Goal: Transaction & Acquisition: Purchase product/service

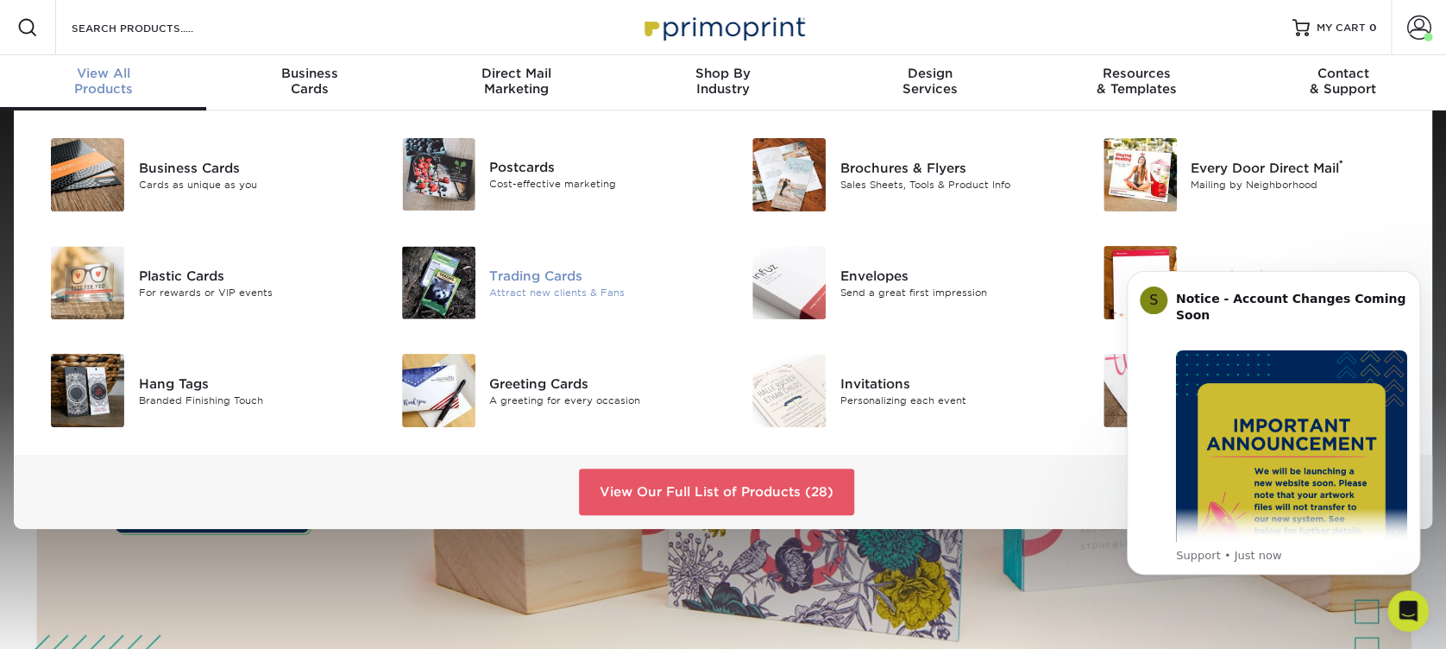
click at [493, 269] on div "Trading Cards" at bounding box center [599, 275] width 221 height 19
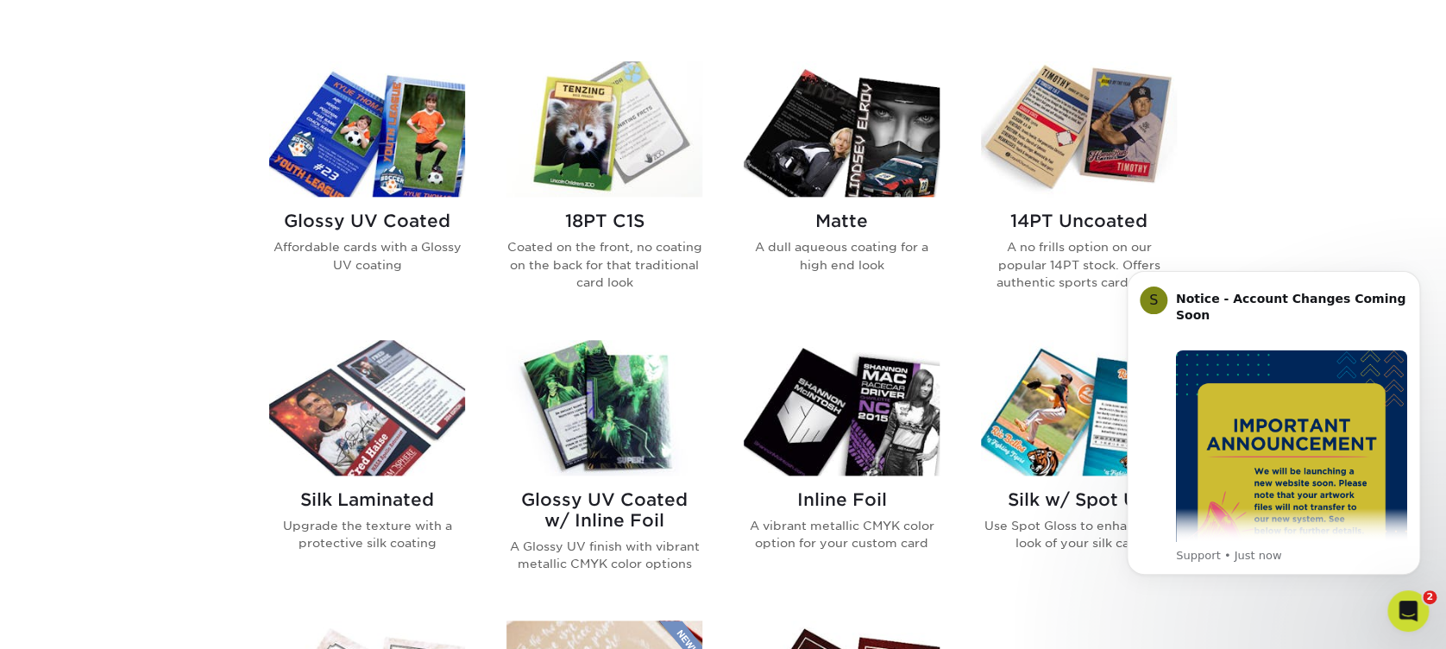
scroll to position [805, 0]
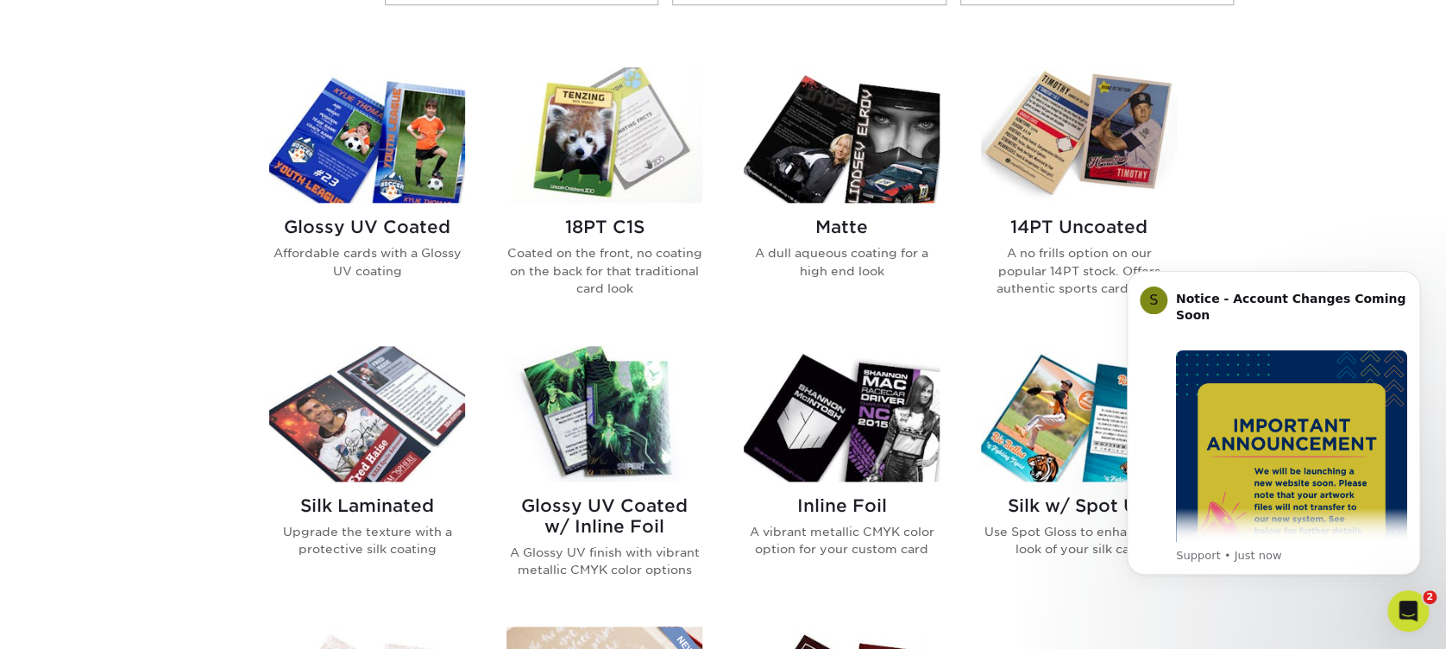
click at [849, 232] on h2 "Matte" at bounding box center [842, 227] width 196 height 21
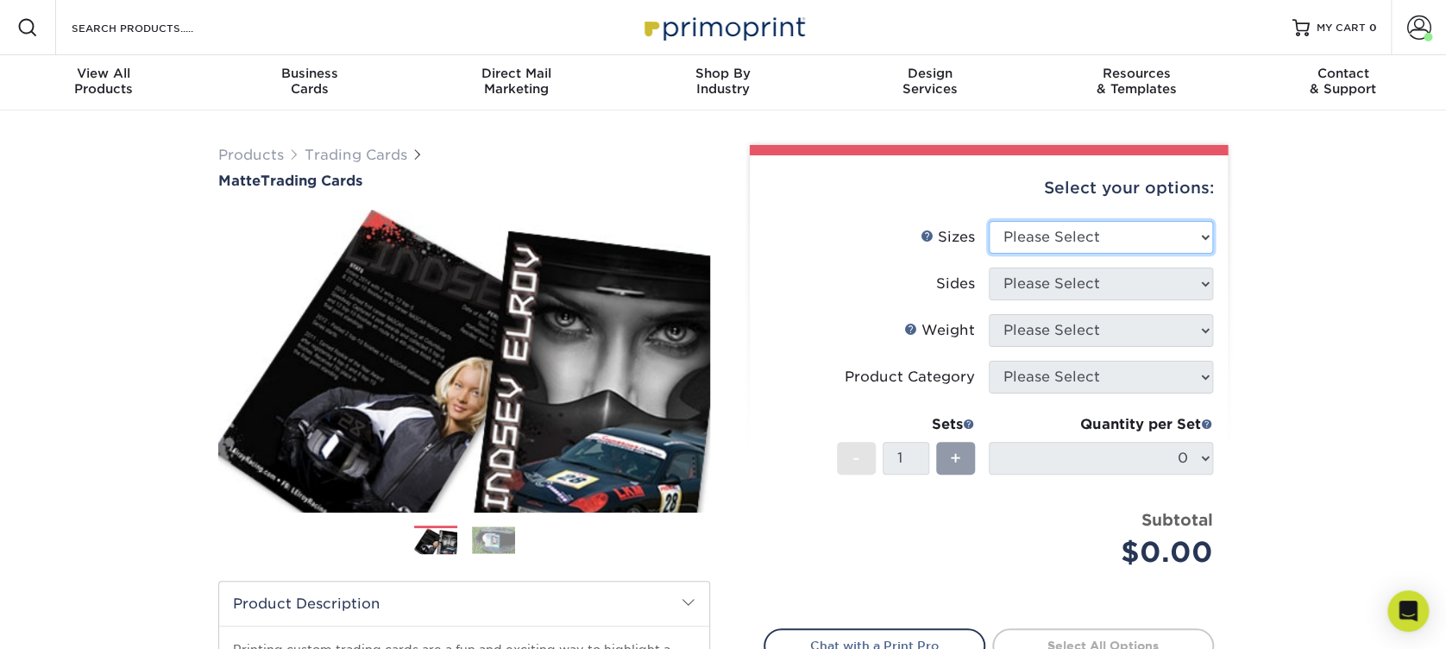
click at [1032, 240] on select "Please Select 2.5" x 3.5"" at bounding box center [1101, 237] width 224 height 33
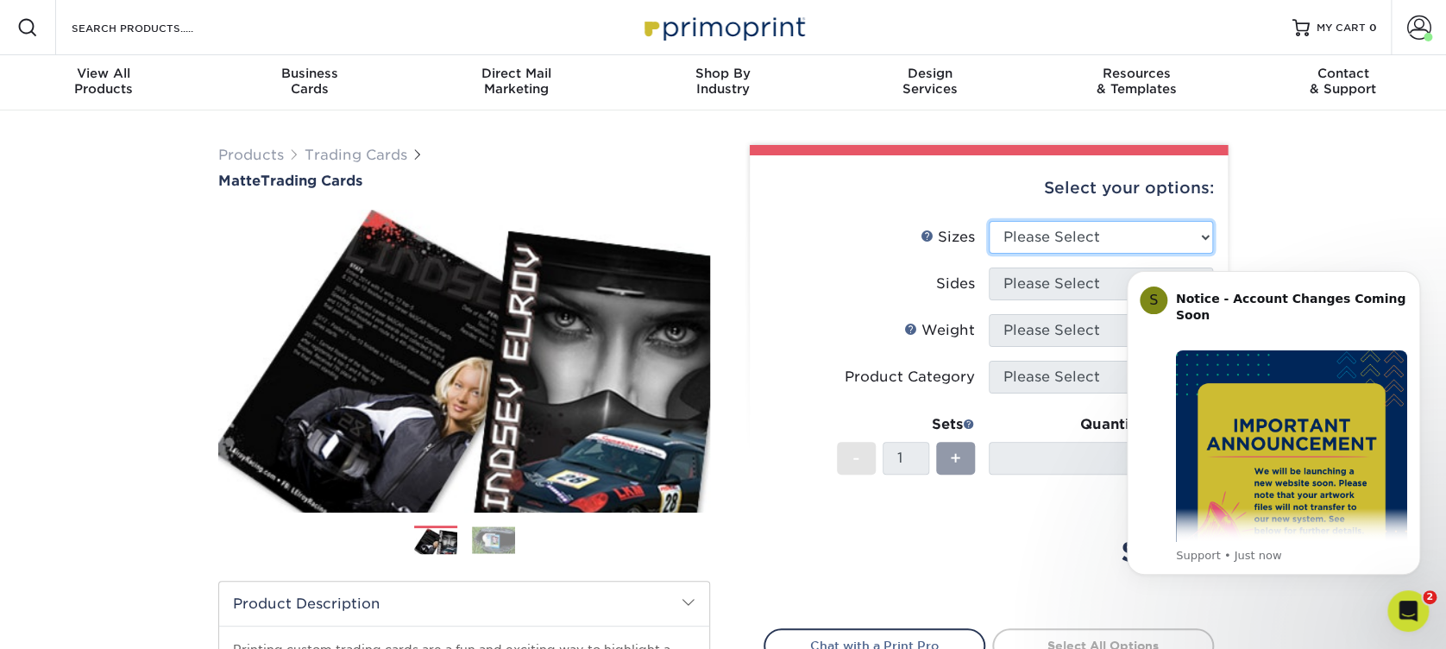
select select "2.50x3.50"
click at [989, 221] on select "Please Select 2.5" x 3.5"" at bounding box center [1101, 237] width 224 height 33
click at [1031, 288] on select "Please Select Print Both Sides Print Front Only" at bounding box center [1101, 283] width 224 height 33
select select "13abbda7-1d64-4f25-8bb2-c179b224825d"
click at [989, 267] on select "Please Select Print Both Sides Print Front Only" at bounding box center [1101, 283] width 224 height 33
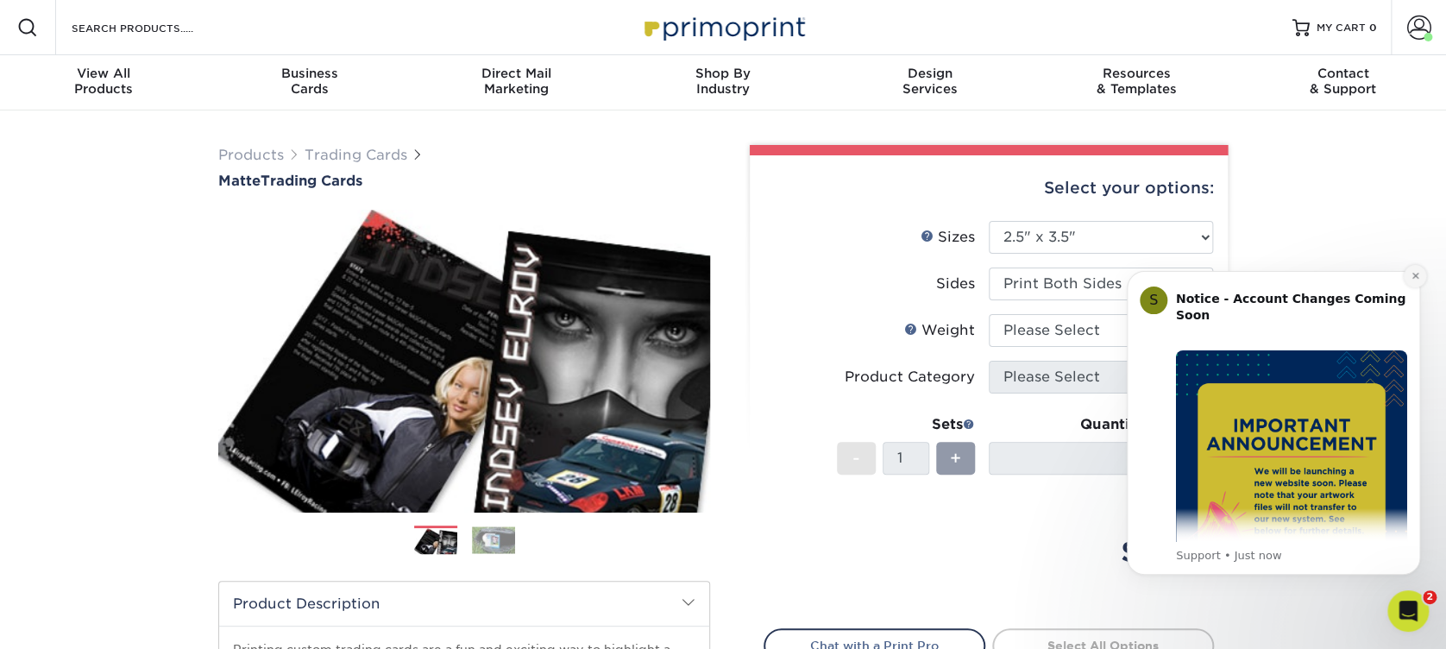
click at [1408, 269] on button "Dismiss notification" at bounding box center [1415, 276] width 22 height 22
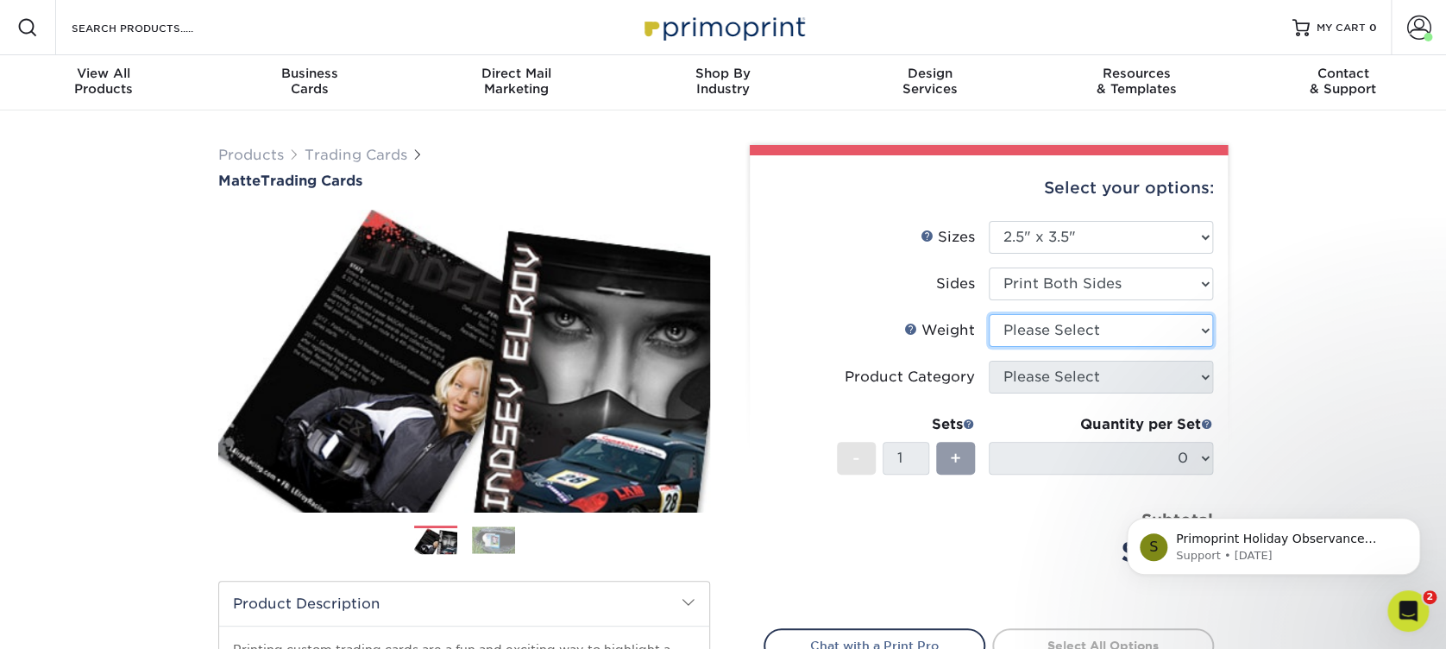
click at [1057, 338] on select "Please Select 16PT 14PT" at bounding box center [1101, 330] width 224 height 33
select select "16PT"
click at [989, 314] on select "Please Select 16PT 14PT" at bounding box center [1101, 330] width 224 height 33
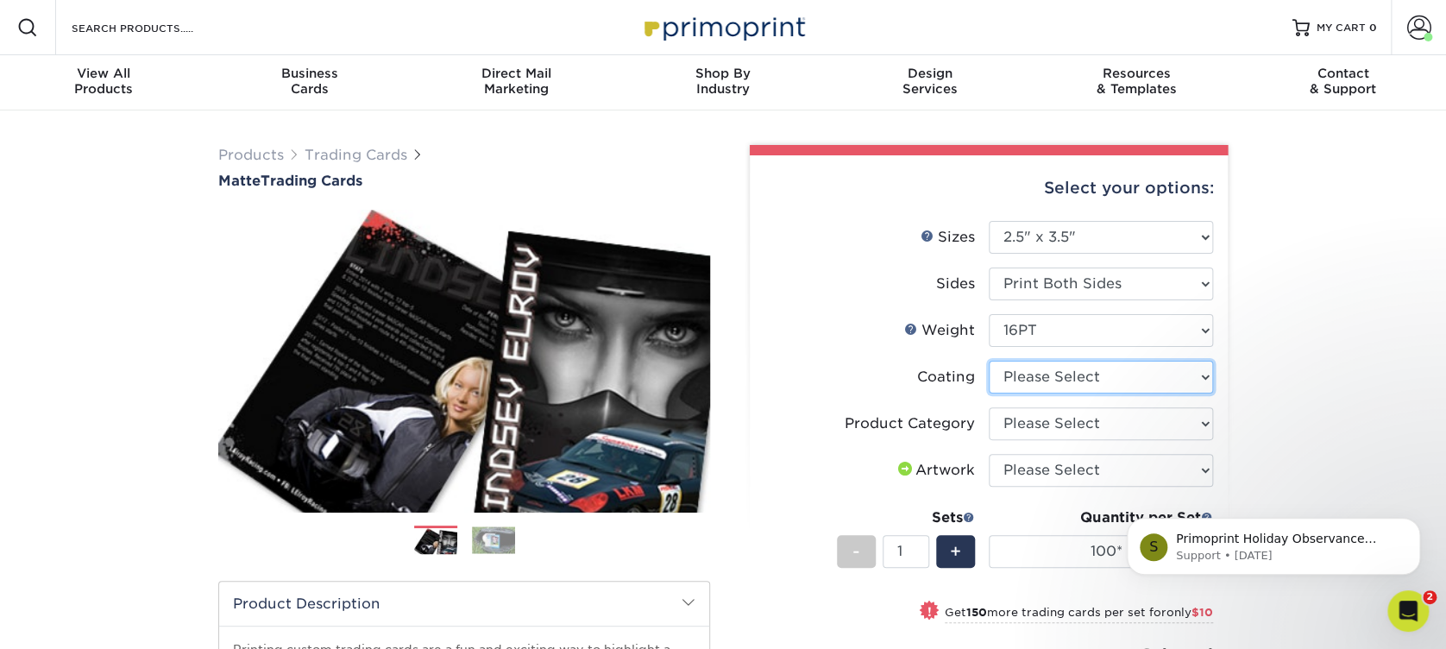
click at [1130, 373] on select at bounding box center [1101, 377] width 224 height 33
select select "121bb7b5-3b4d-429f-bd8d-bbf80e953313"
click at [989, 361] on select at bounding box center [1101, 377] width 224 height 33
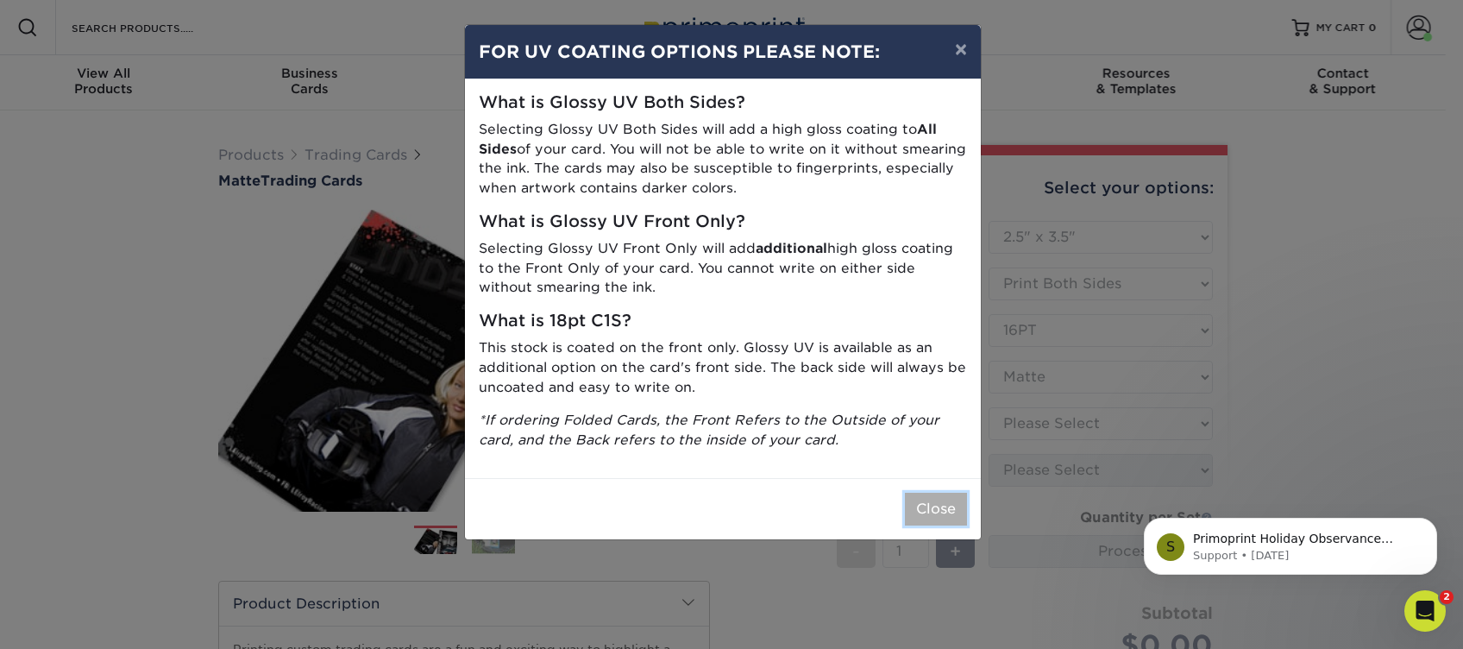
click at [935, 511] on button "Close" at bounding box center [936, 509] width 62 height 33
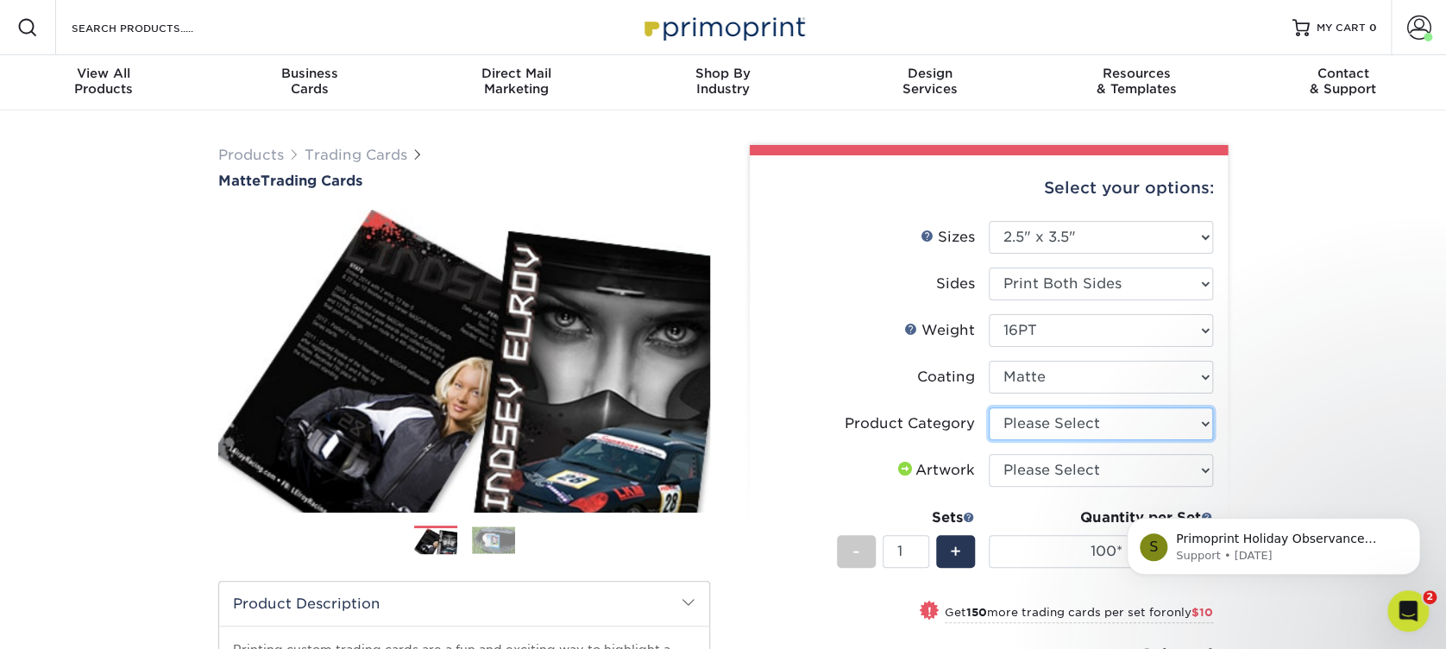
click at [1032, 424] on select "Please Select Trading Cards" at bounding box center [1101, 423] width 224 height 33
select select "c2f9bce9-36c2-409d-b101-c29d9d031e18"
click at [989, 407] on select "Please Select Trading Cards" at bounding box center [1101, 423] width 224 height 33
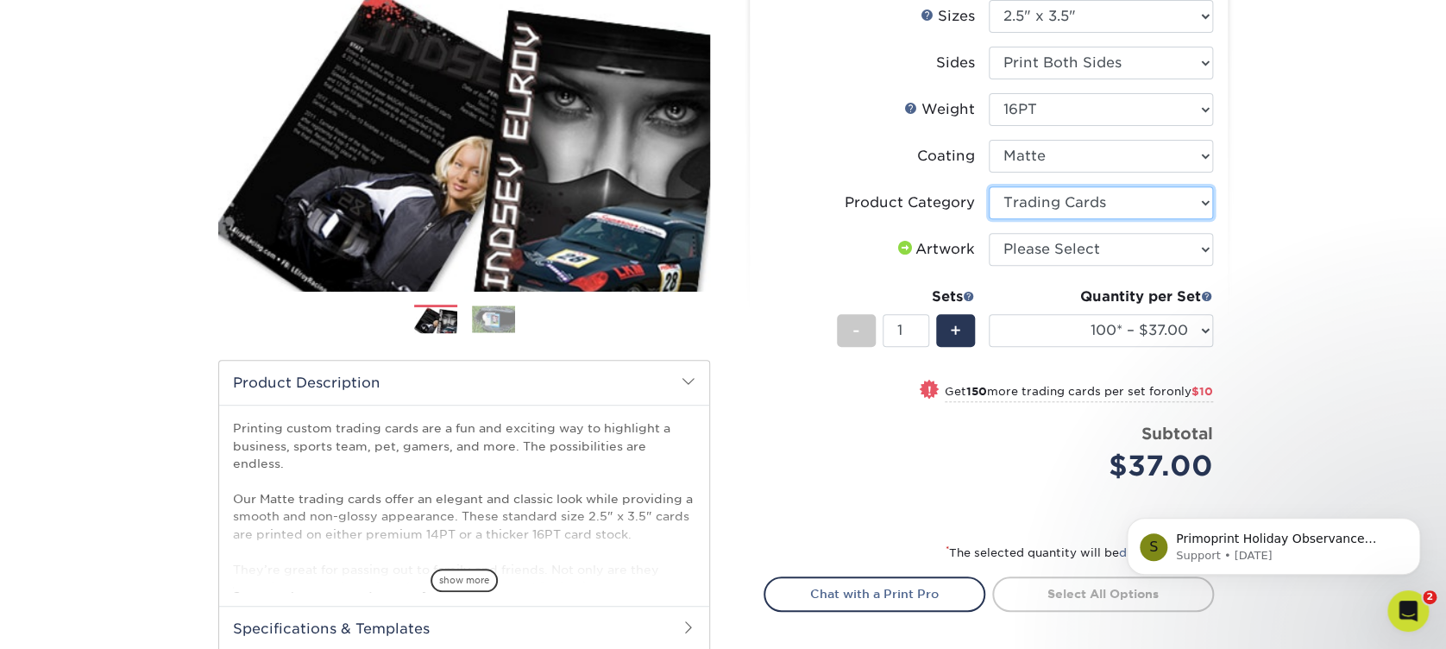
scroll to position [230, 0]
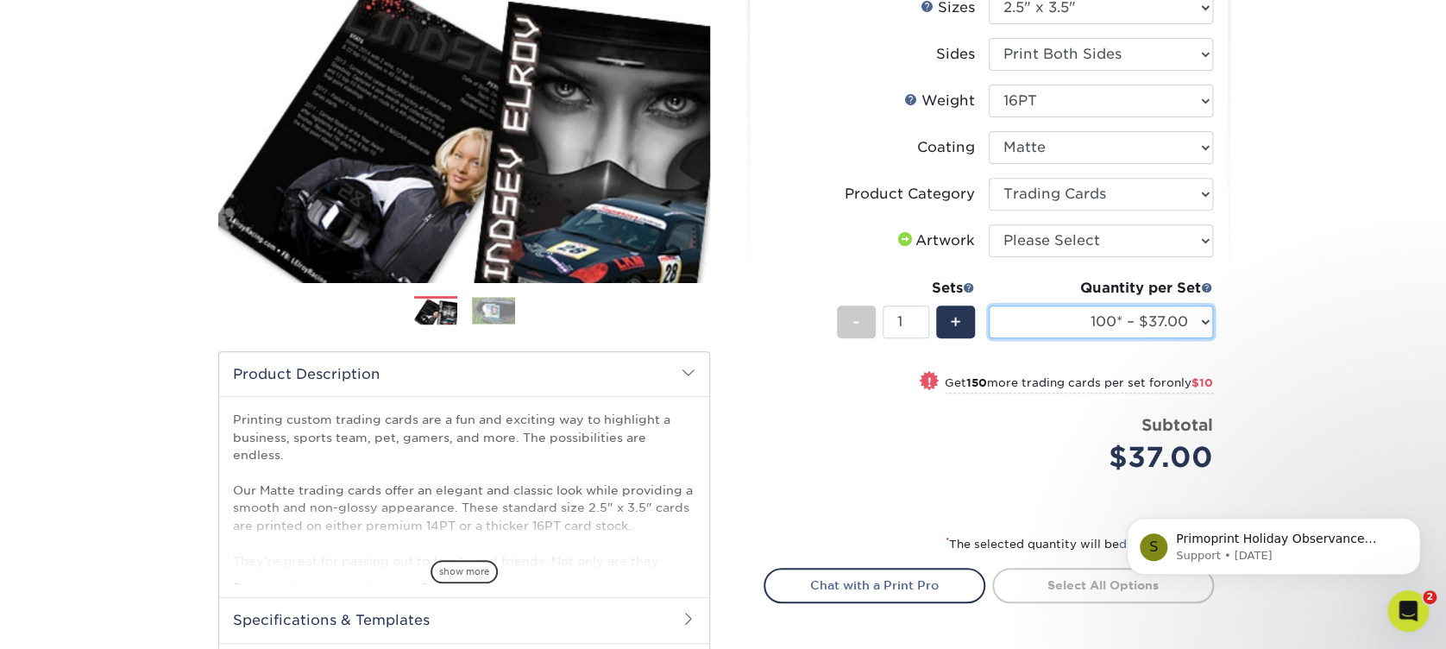
click at [1078, 324] on select "100* – $37.00 250* – $47.00 500* – $58.00 1000 – $71.00 2500 – $141.00 5000 – $…" at bounding box center [1101, 321] width 224 height 33
